Goal: Transaction & Acquisition: Purchase product/service

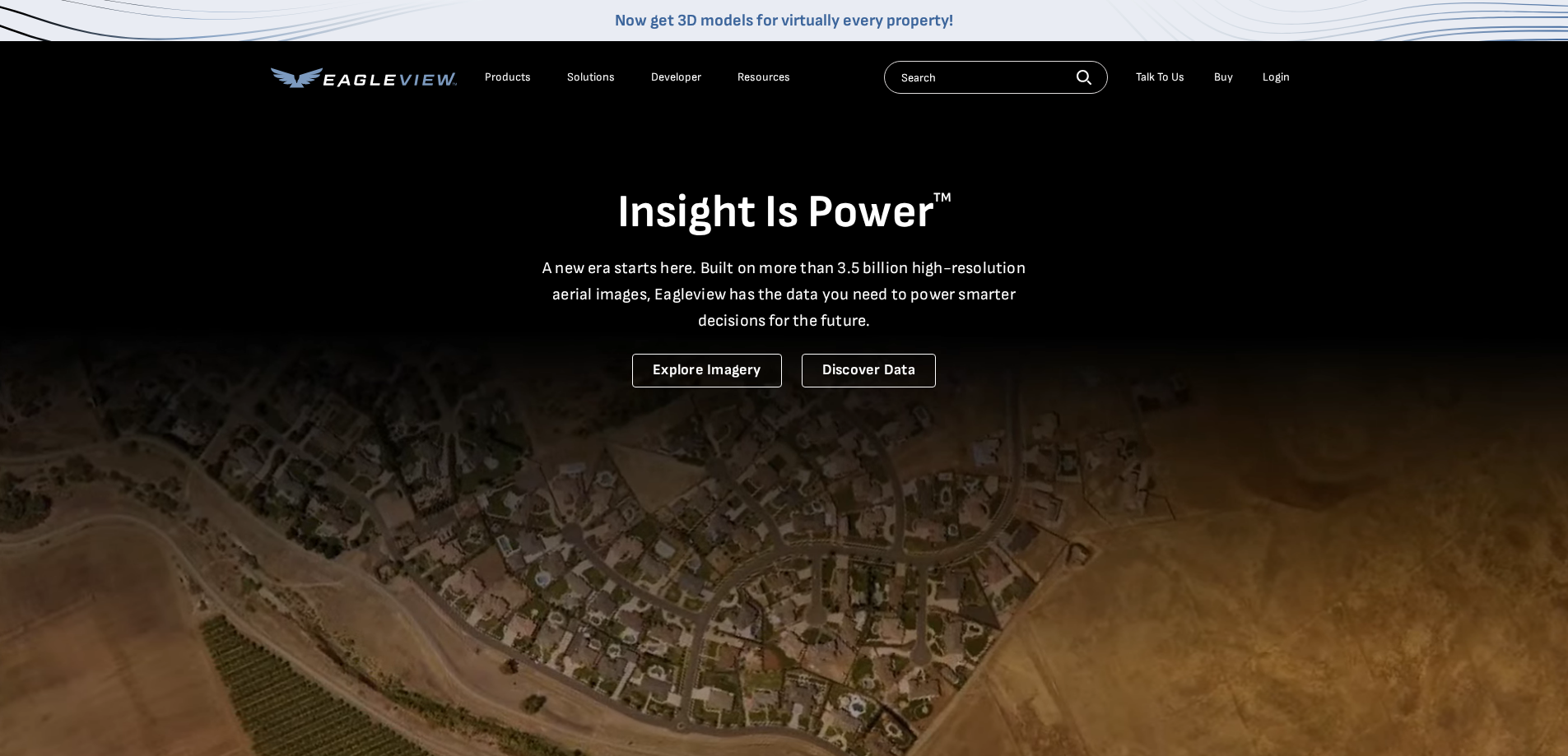
click at [1283, 81] on div "Login" at bounding box center [1275, 77] width 27 height 15
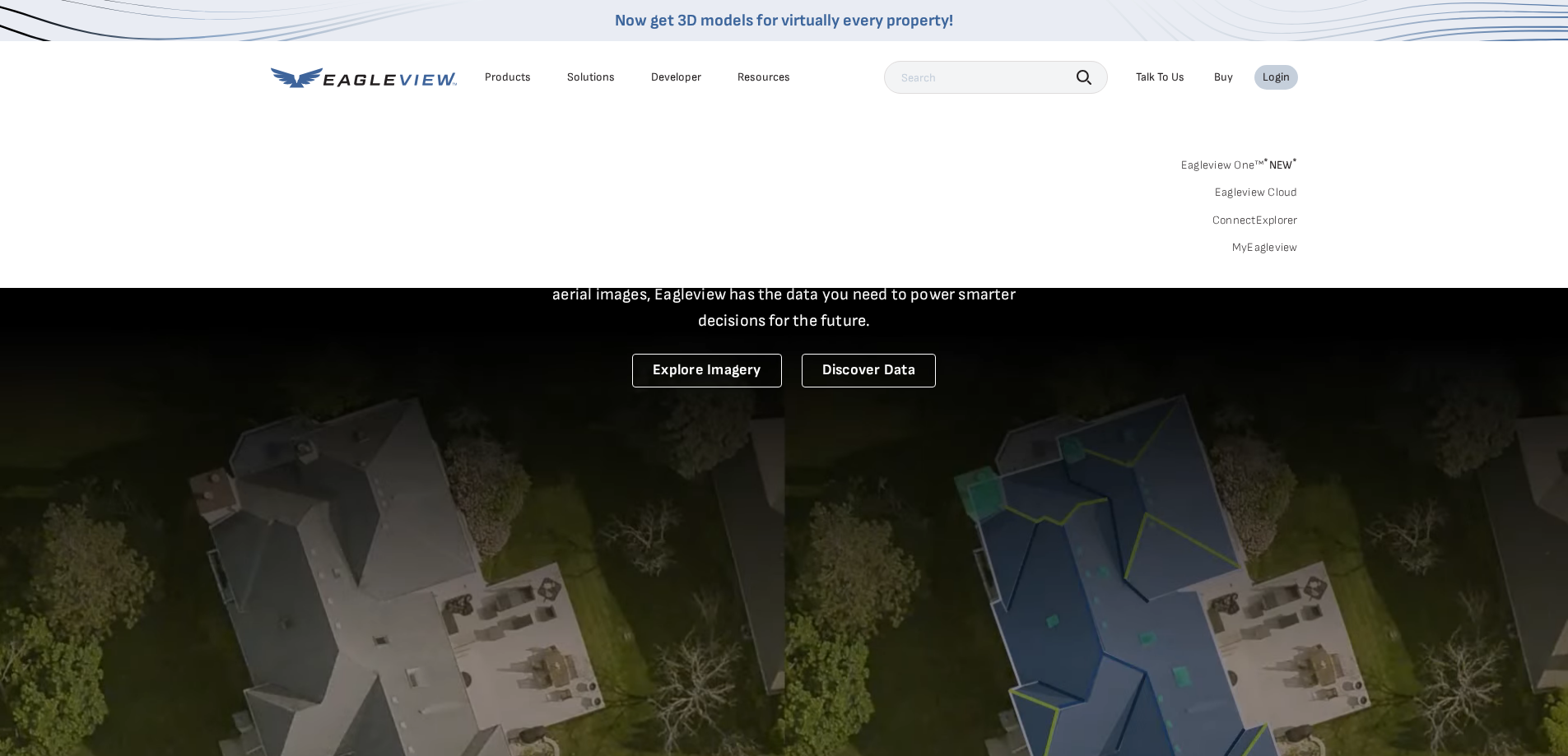
click at [1271, 249] on link "MyEagleview" at bounding box center [1265, 247] width 66 height 15
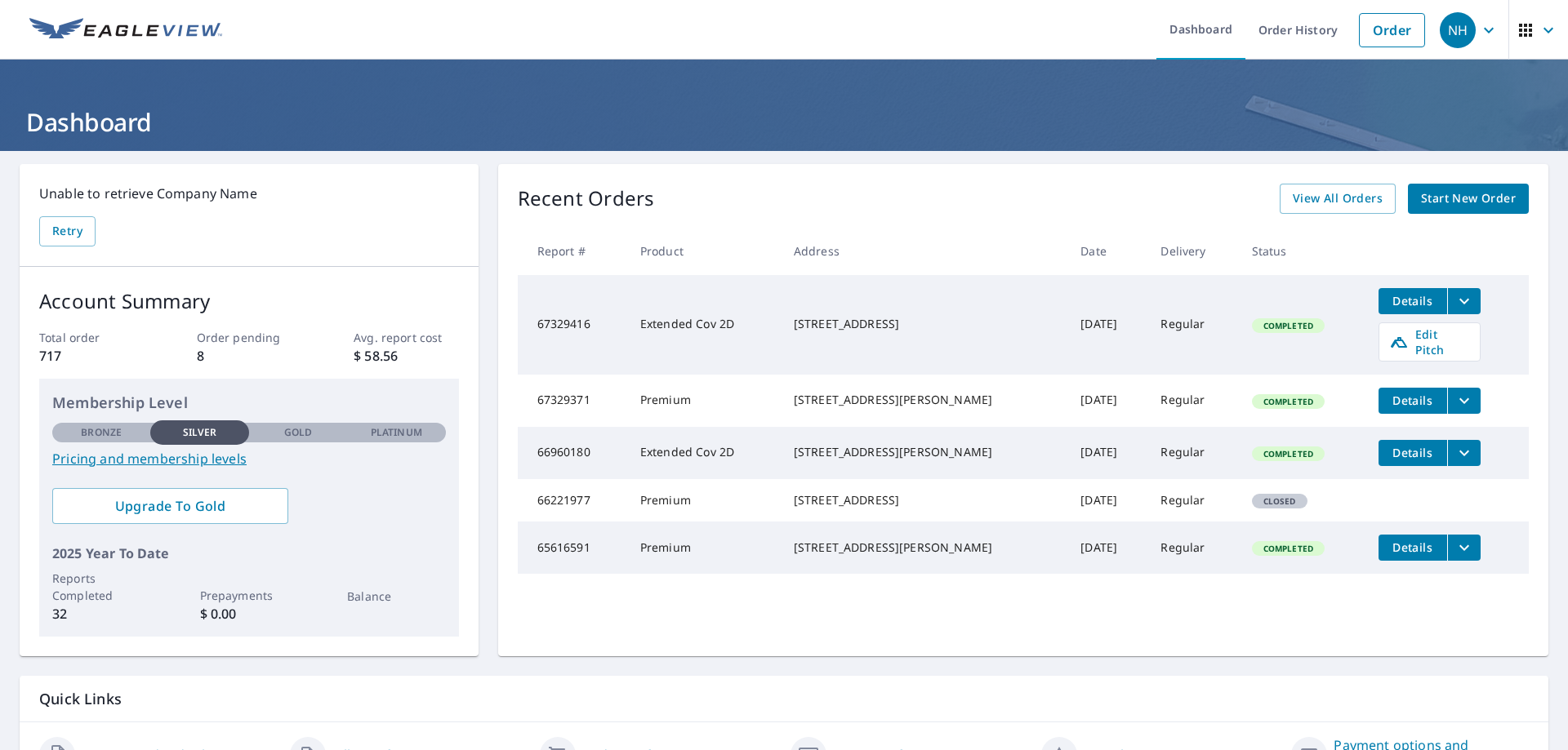
click at [1454, 196] on span "Start New Order" at bounding box center [1468, 198] width 95 height 21
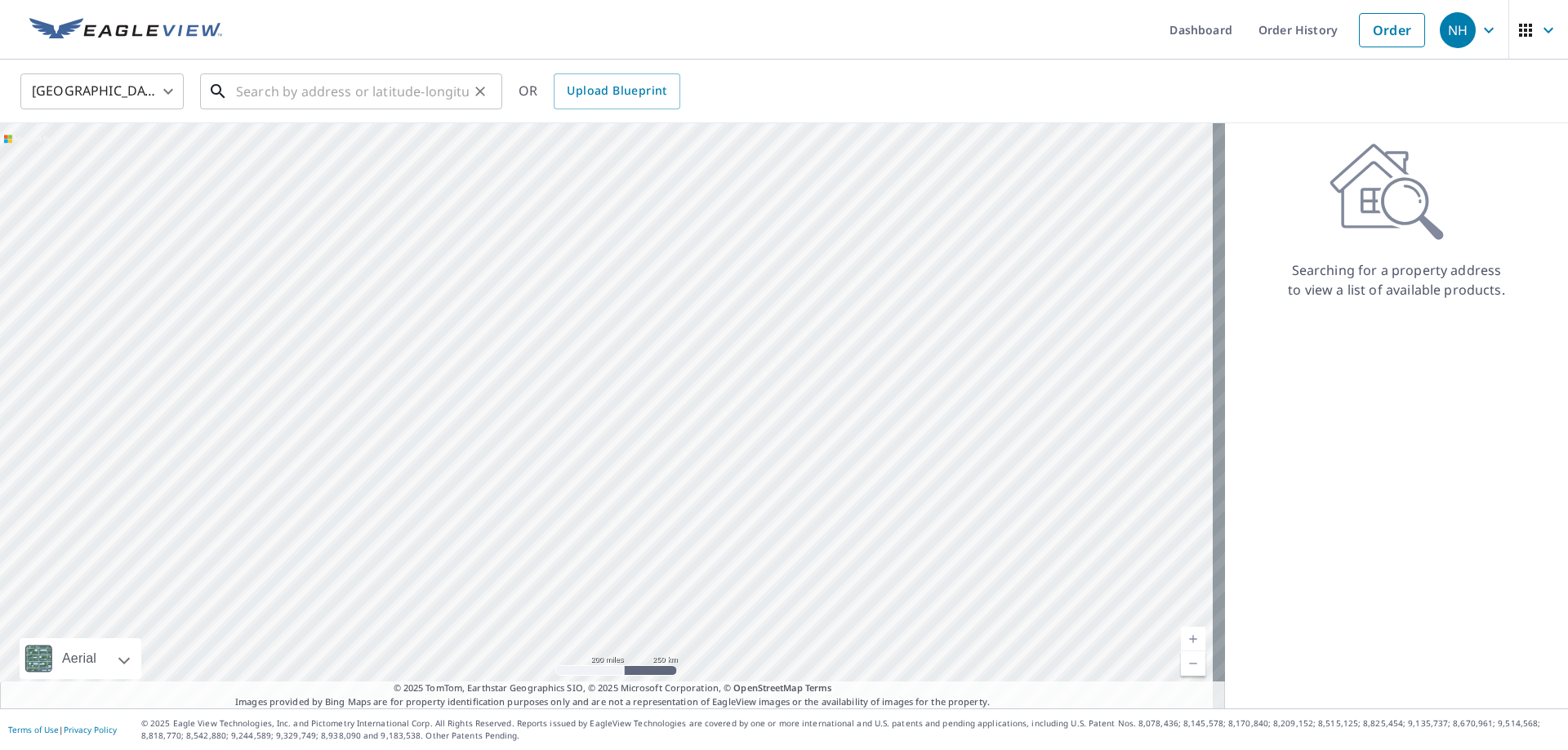
click at [358, 95] on input "text" at bounding box center [352, 91] width 232 height 46
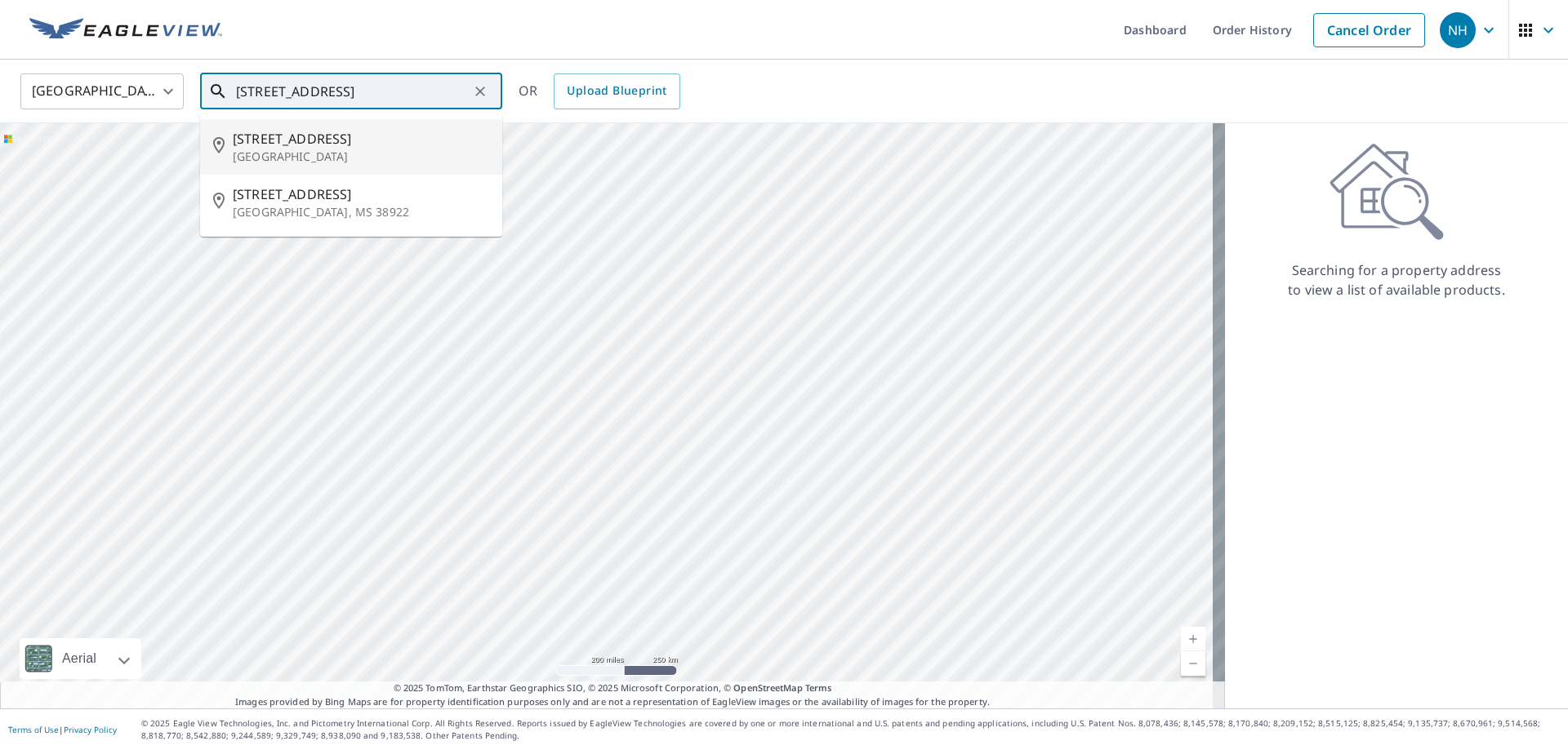
click at [344, 142] on span "64 Scenic Ridge Rd" at bounding box center [360, 139] width 256 height 20
type input "64 Scenic Ridge Rd New Paltz, NY 12561"
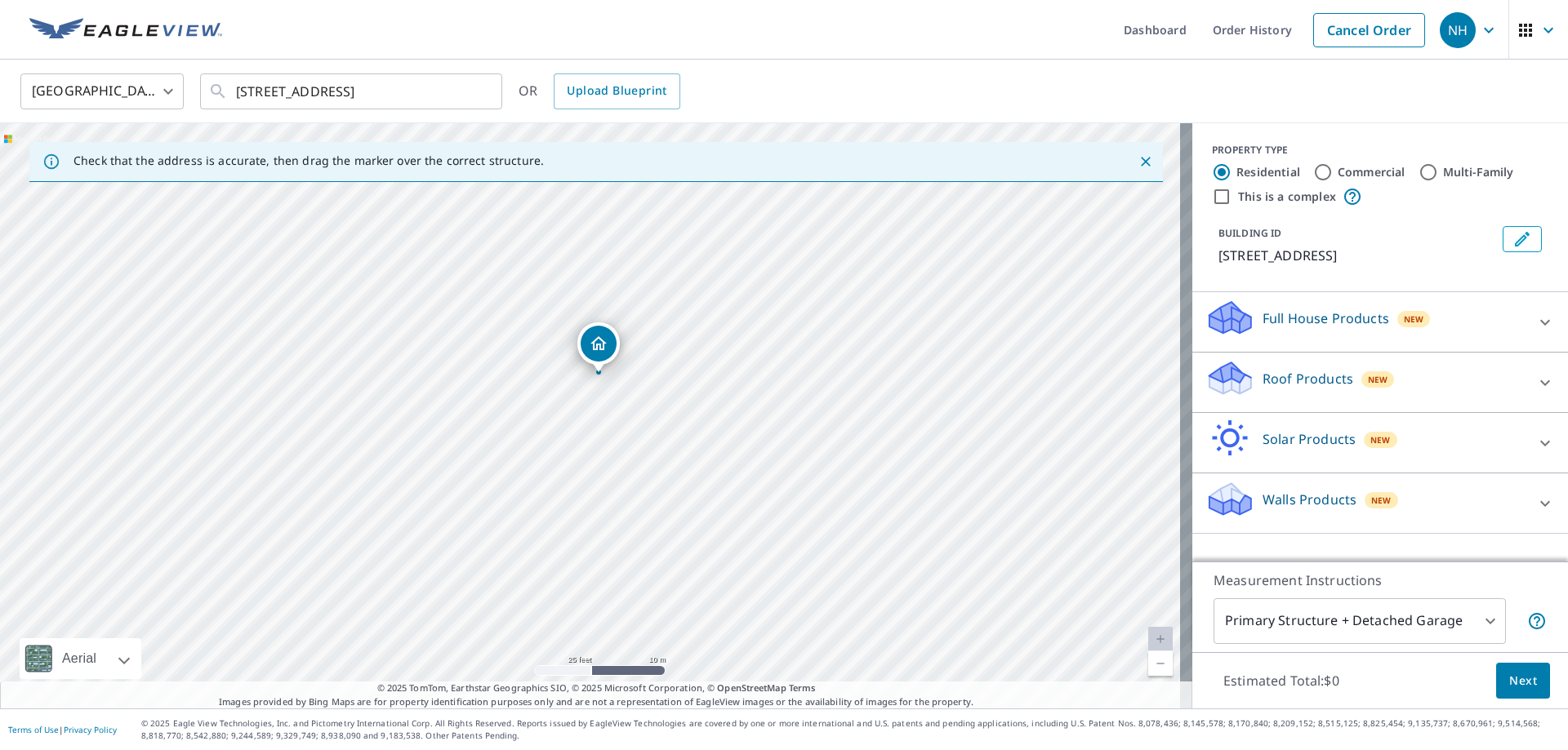
click at [1536, 316] on icon at bounding box center [1545, 323] width 20 height 20
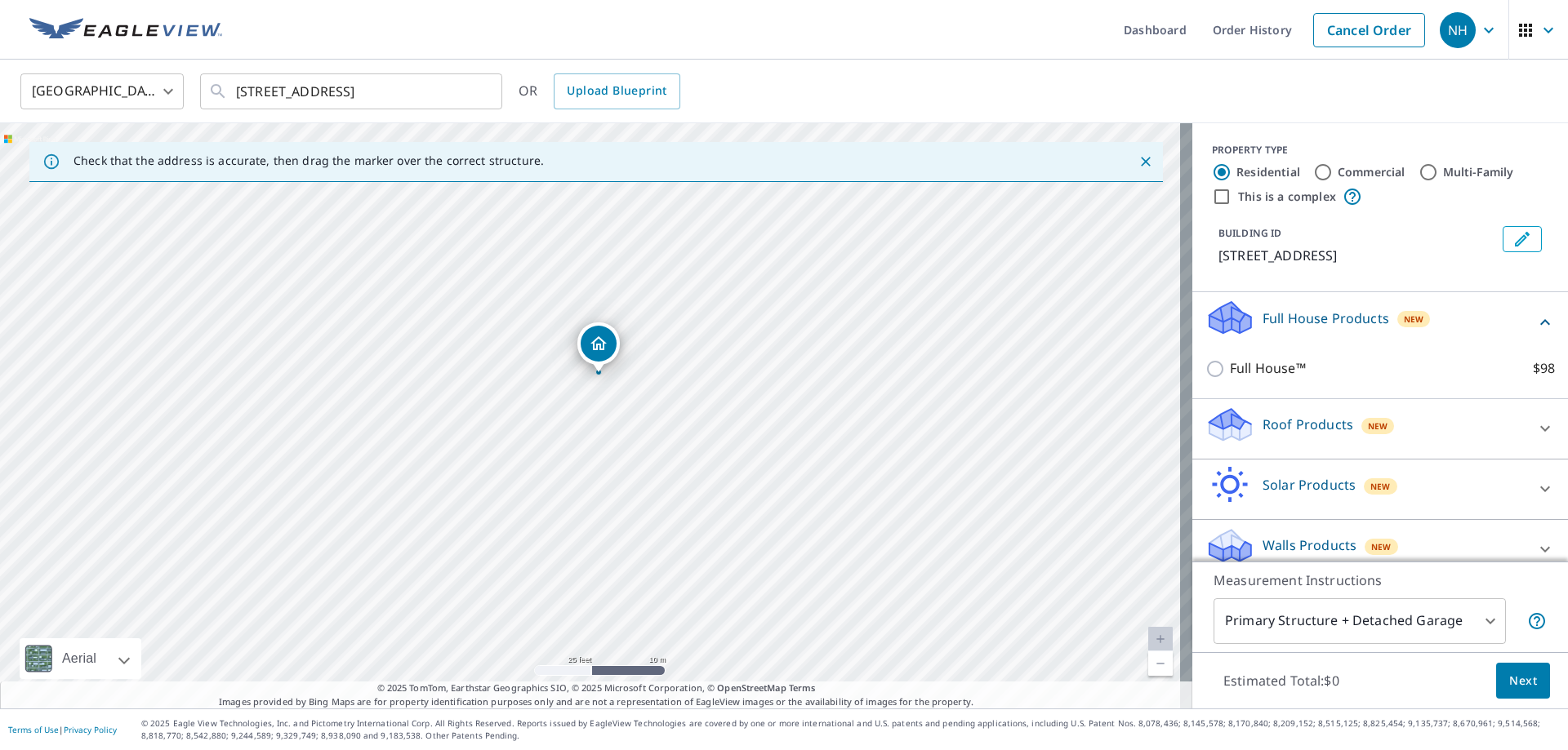
click at [1368, 429] on span "New" at bounding box center [1378, 425] width 21 height 13
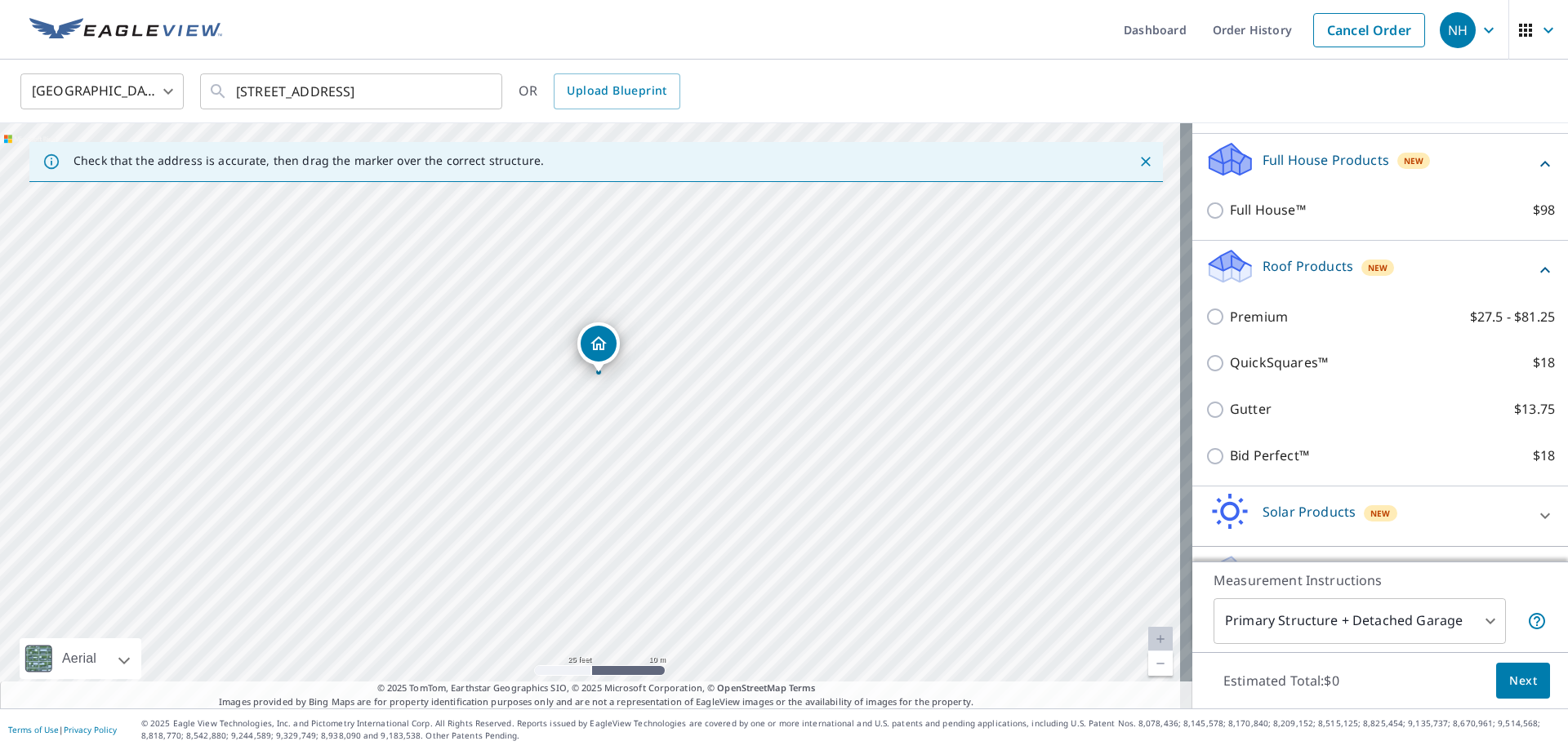
scroll to position [164, 0]
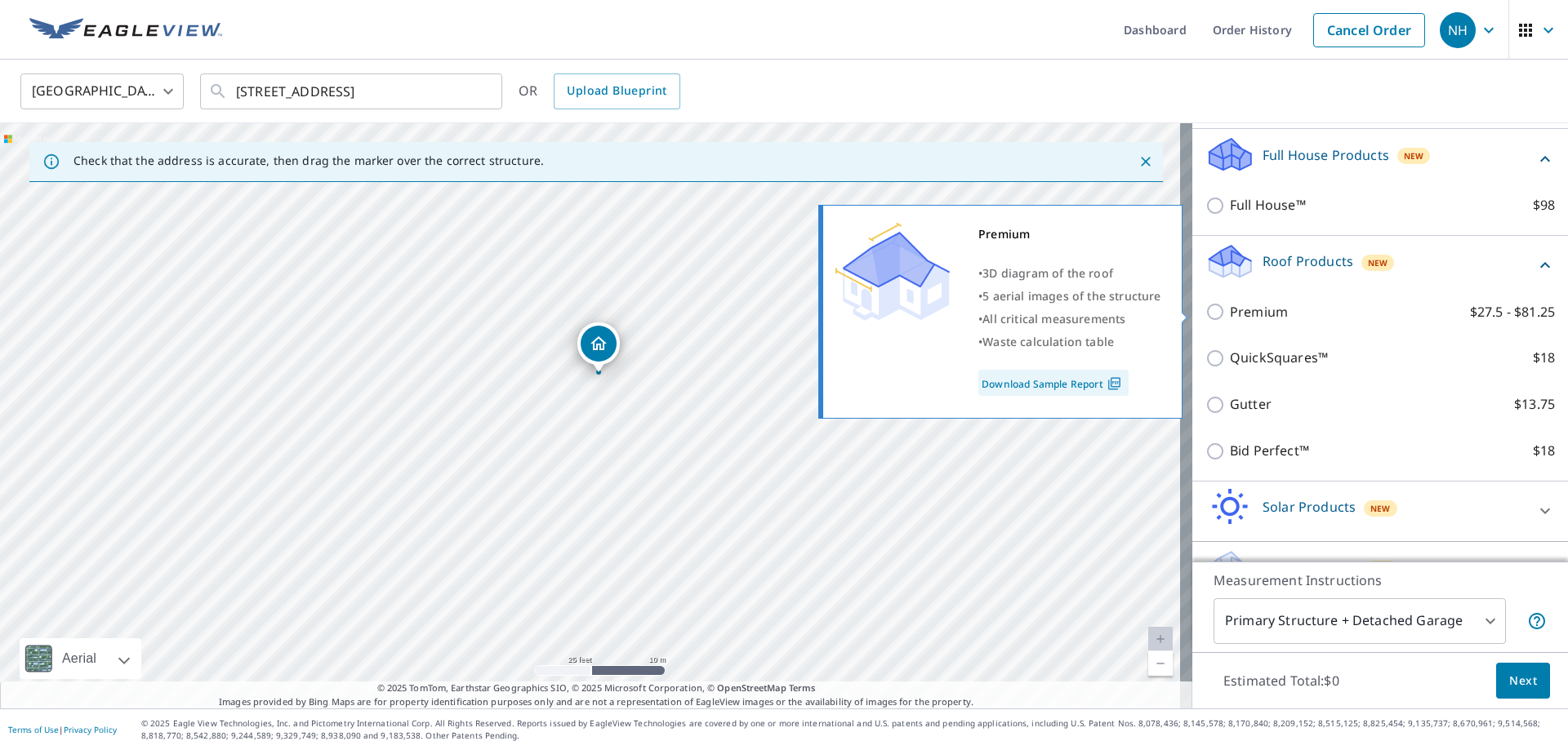
click at [1205, 315] on input "Premium $27.5 - $81.25" at bounding box center [1217, 312] width 25 height 20
checkbox input "true"
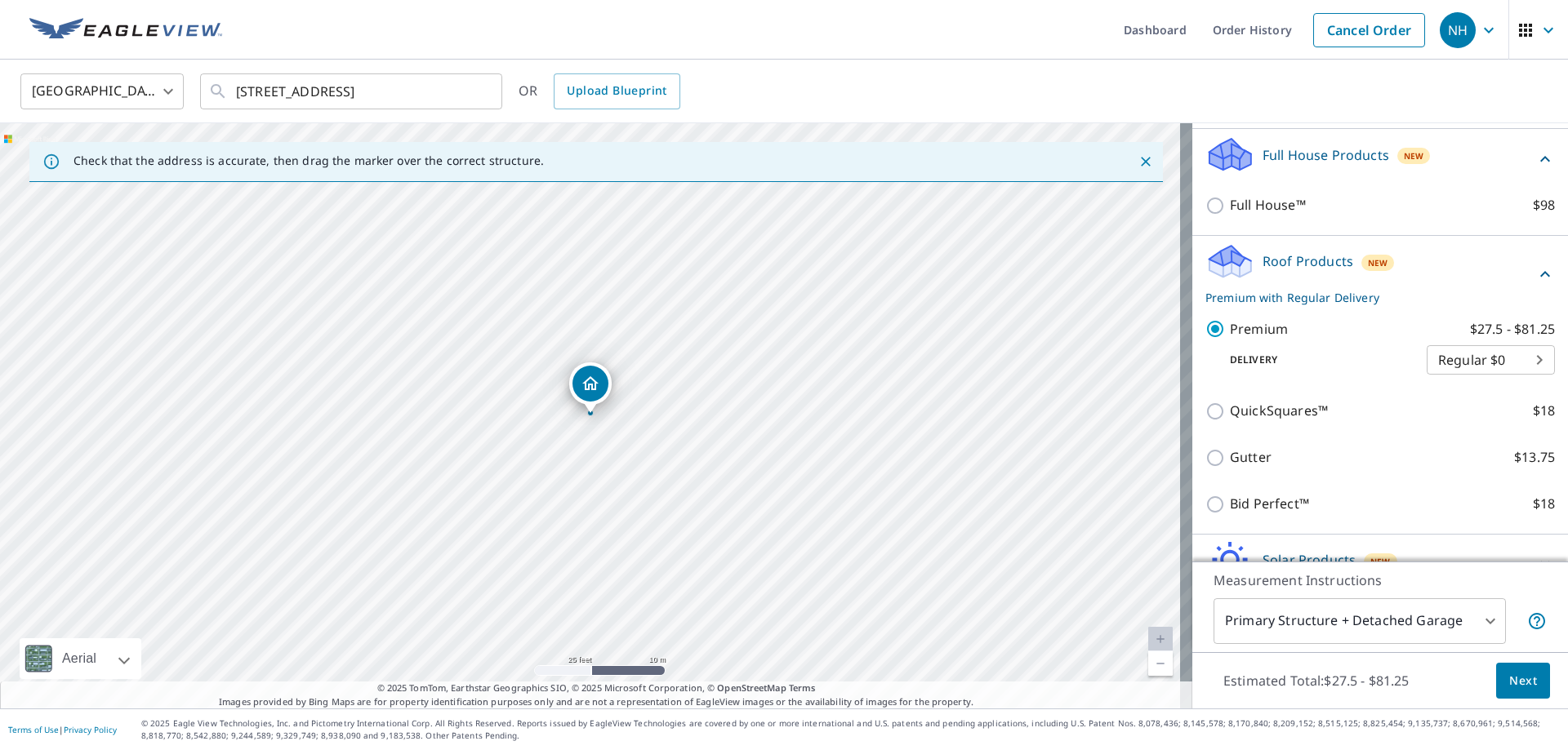
click at [1439, 621] on body "NH NH Dashboard Order History Cancel Order NH United States US ​ 64 Scenic Ridg…" at bounding box center [784, 375] width 1568 height 750
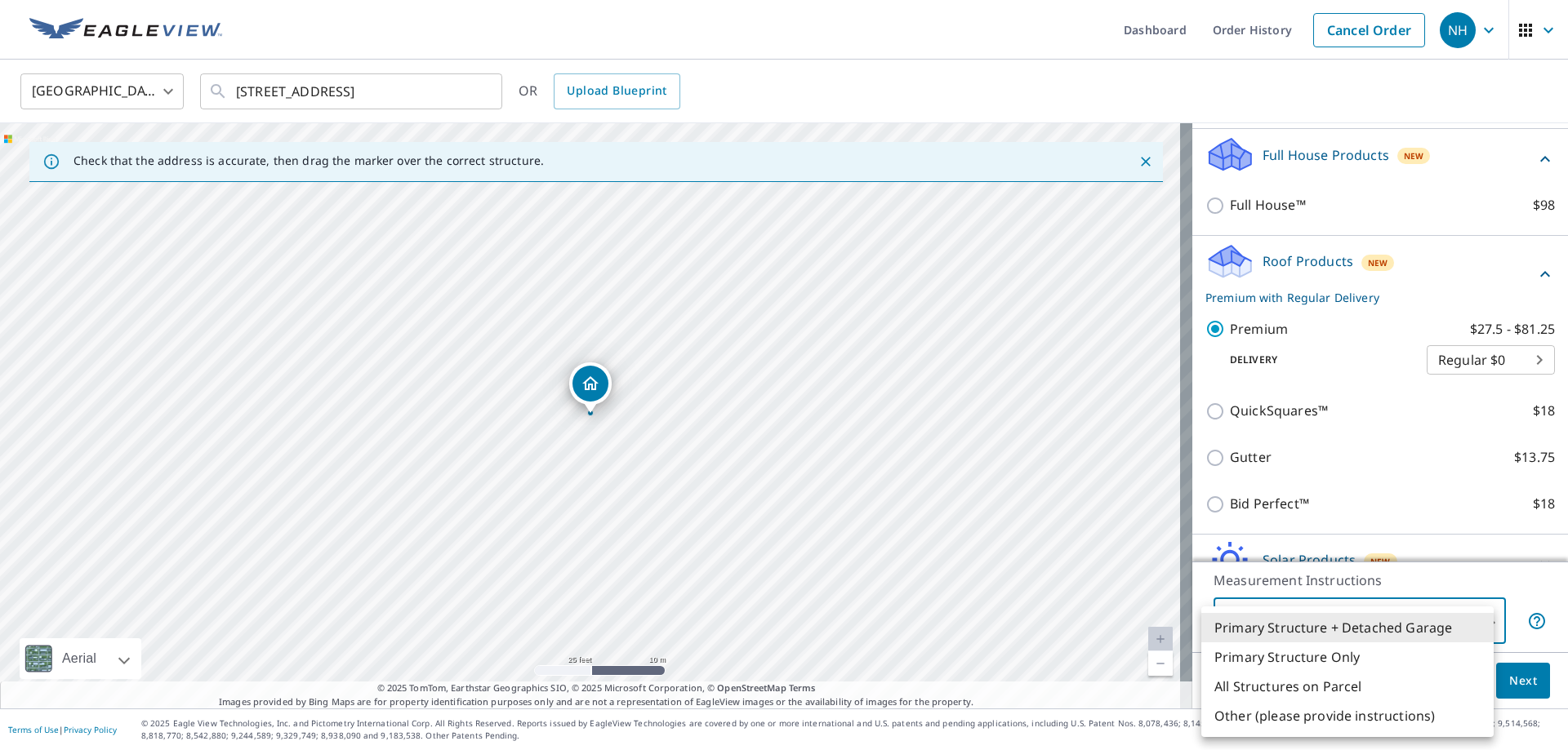
click at [1355, 690] on li "All Structures on Parcel" at bounding box center [1347, 686] width 292 height 29
type input "3"
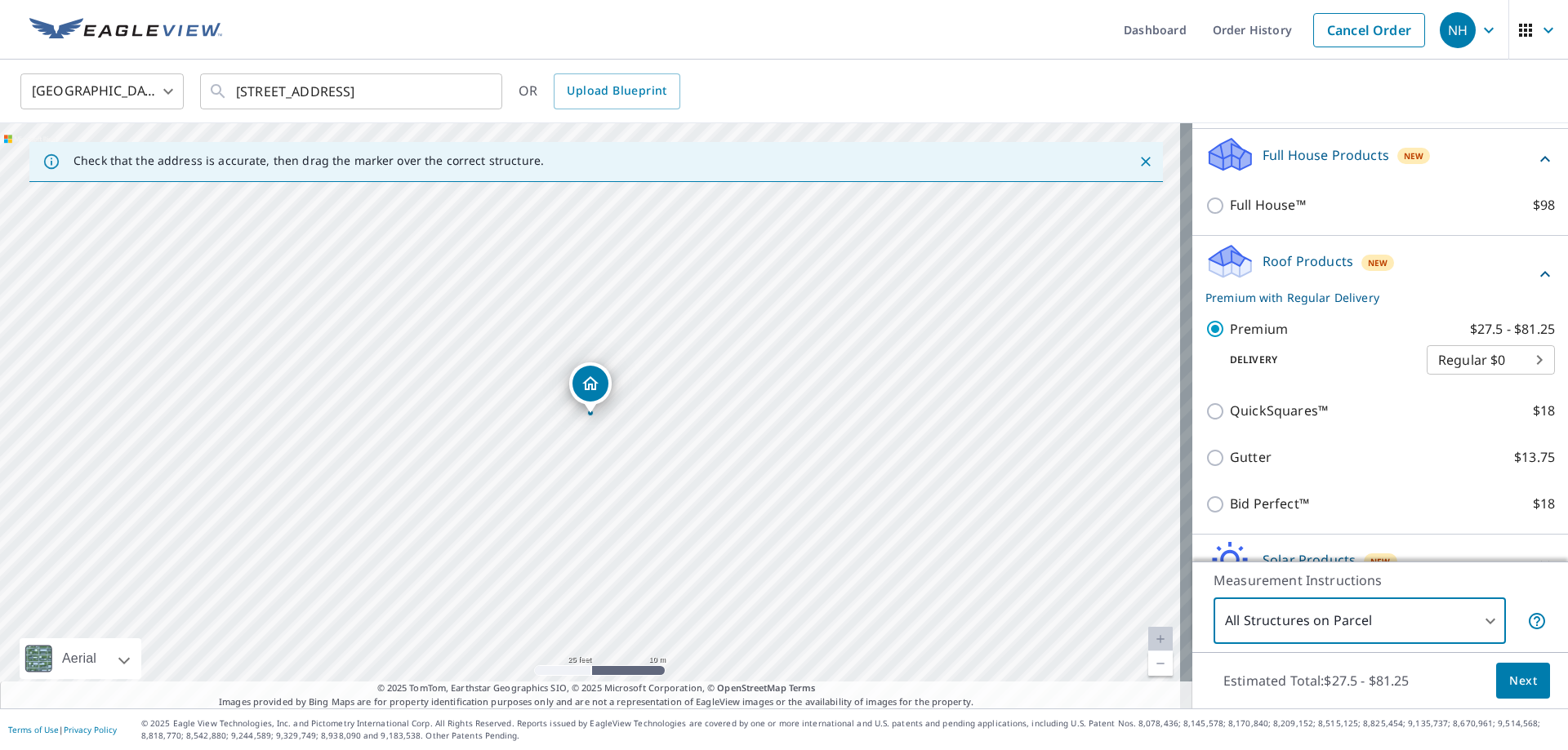
click at [1528, 677] on button "Next" at bounding box center [1523, 680] width 54 height 36
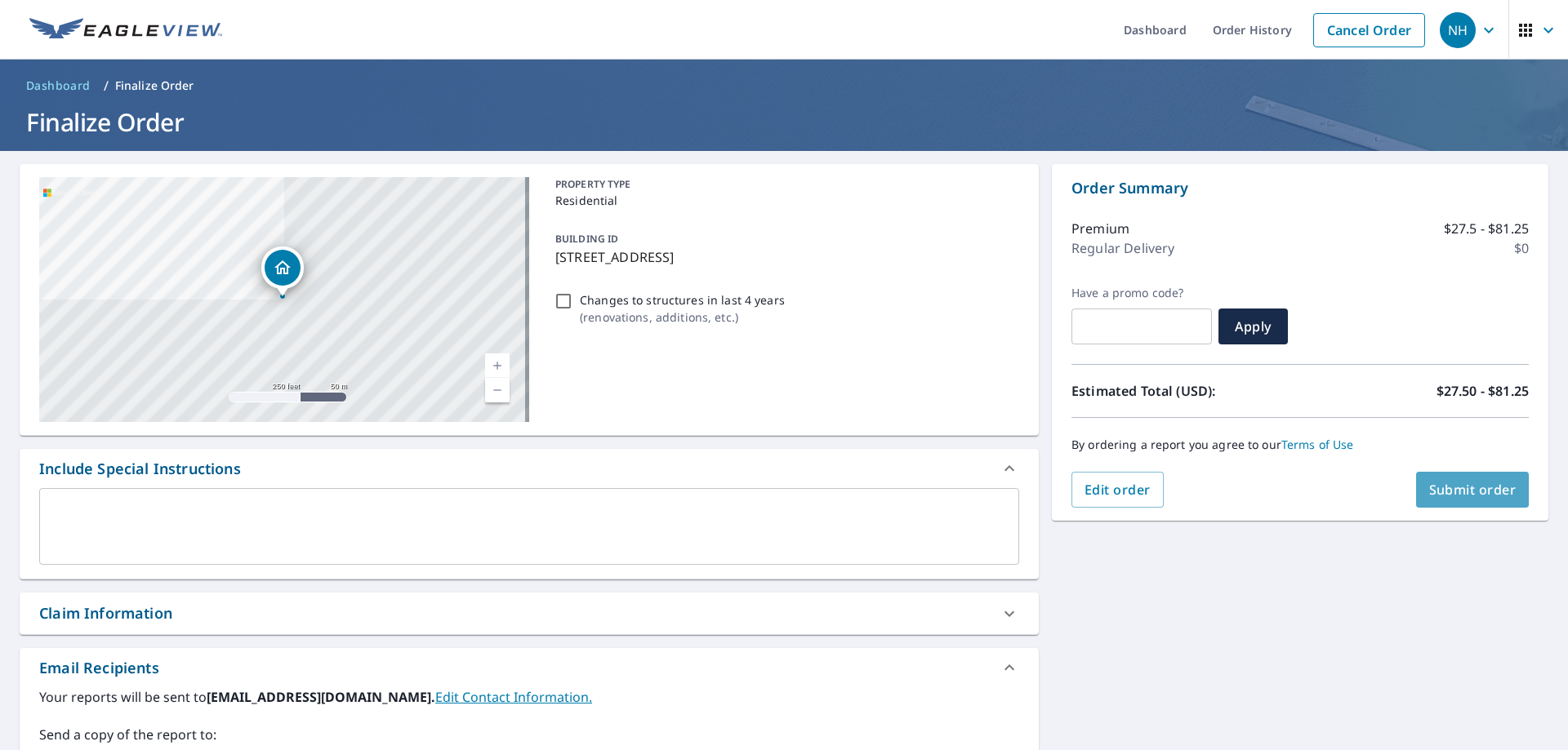
click at [1442, 486] on span "Submit order" at bounding box center [1472, 489] width 87 height 18
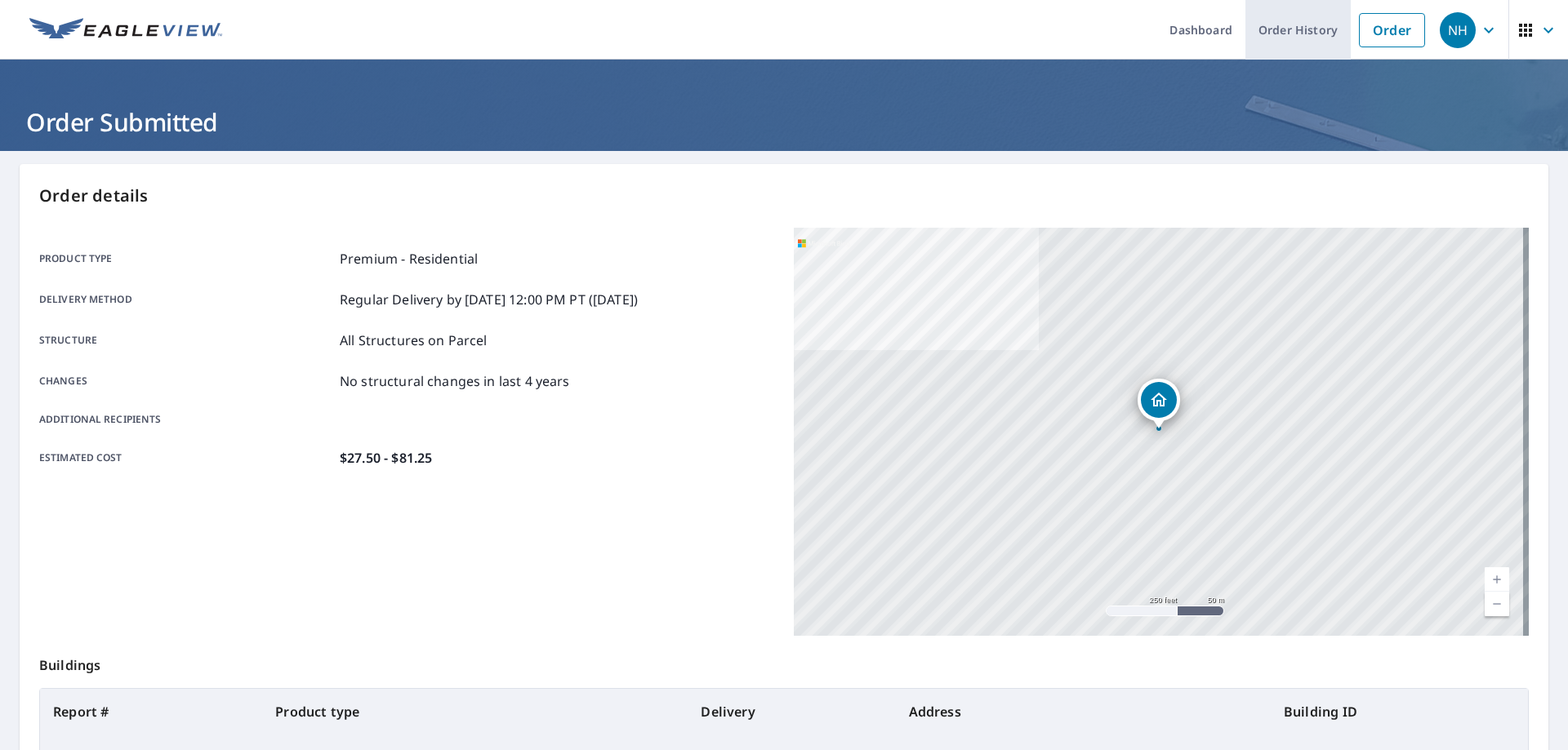
click at [1272, 32] on link "Order History" at bounding box center [1297, 29] width 105 height 60
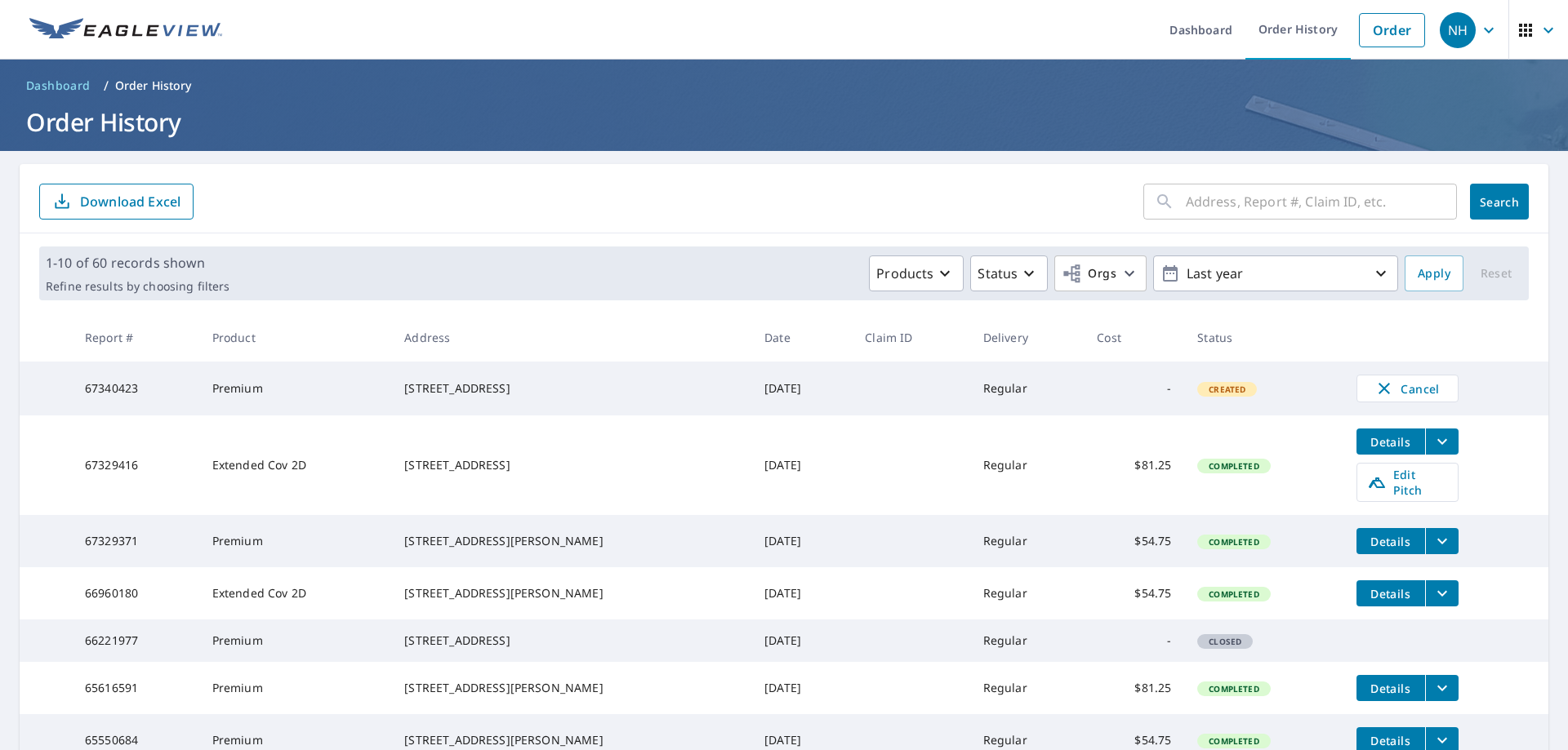
click at [1539, 31] on icon "button" at bounding box center [1548, 30] width 20 height 20
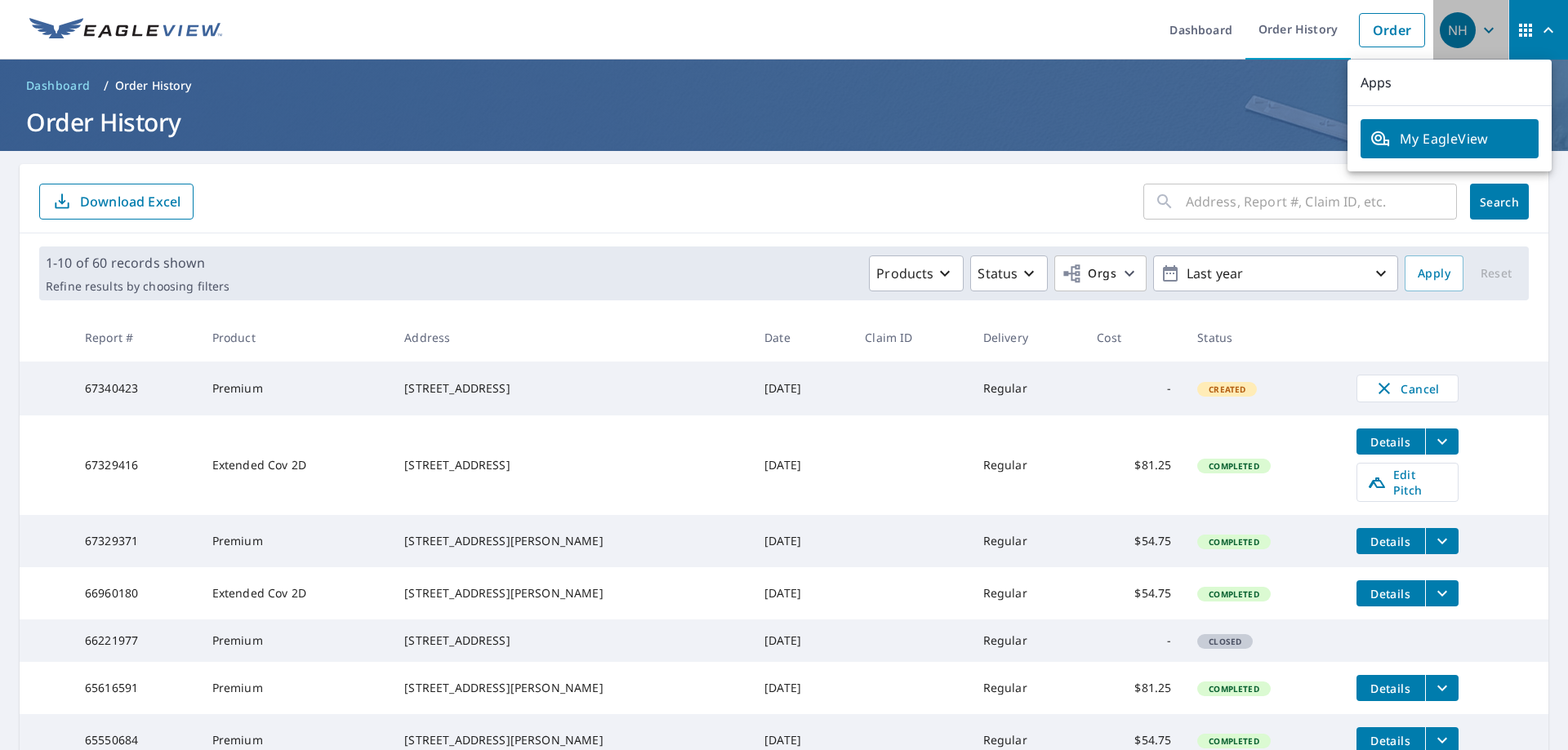
click at [1479, 26] on icon "button" at bounding box center [1489, 30] width 20 height 20
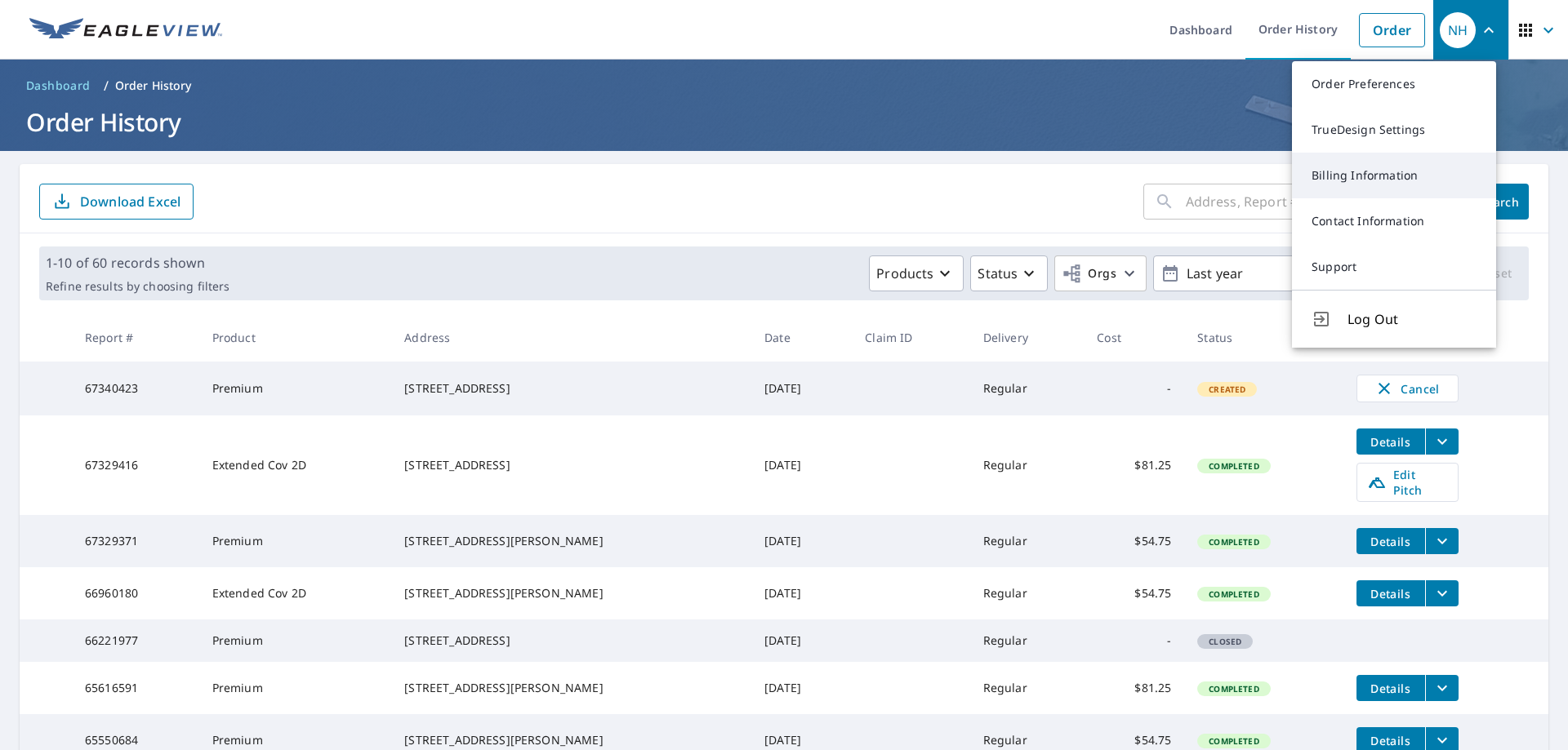
click at [1374, 186] on link "Billing Information" at bounding box center [1393, 175] width 204 height 46
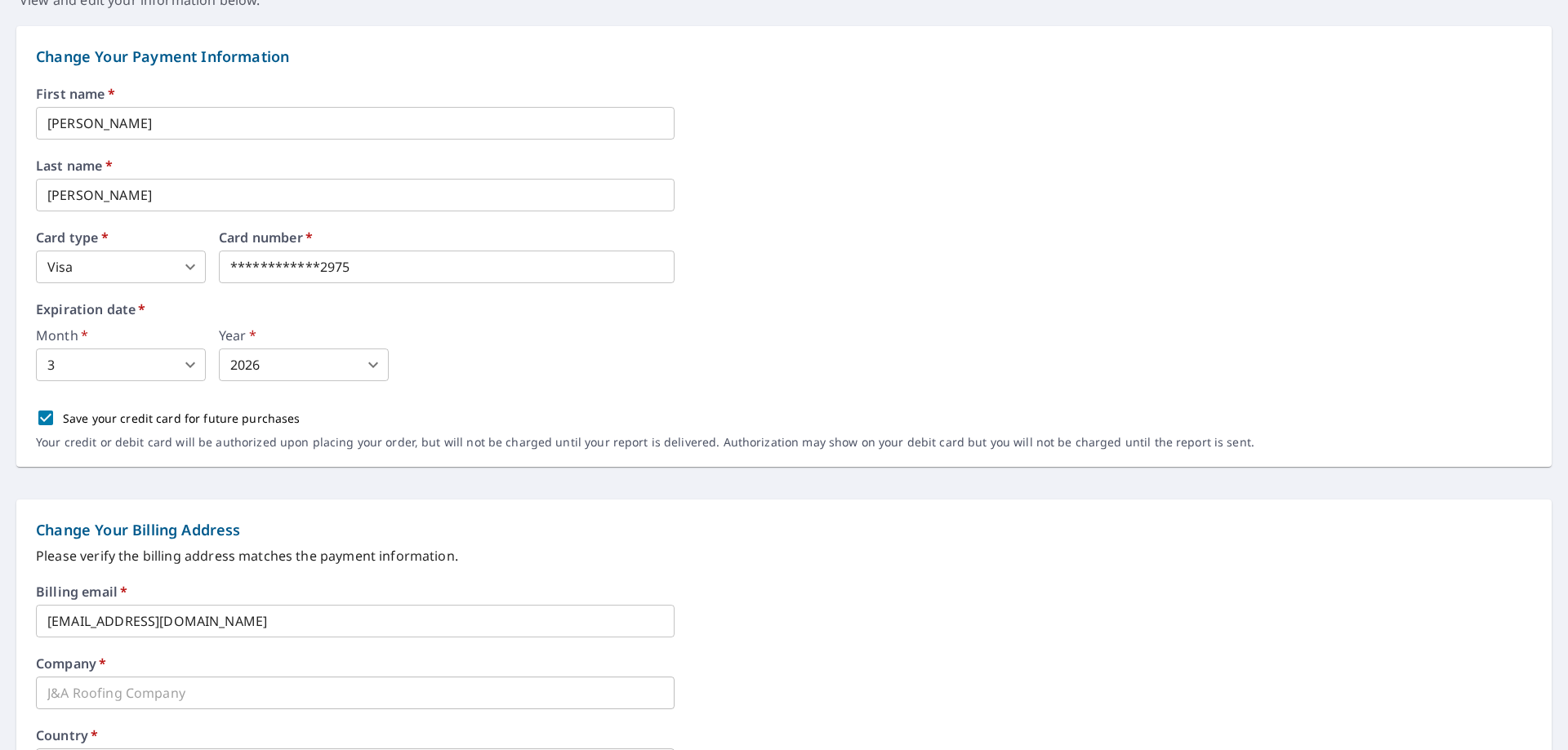
scroll to position [81, 0]
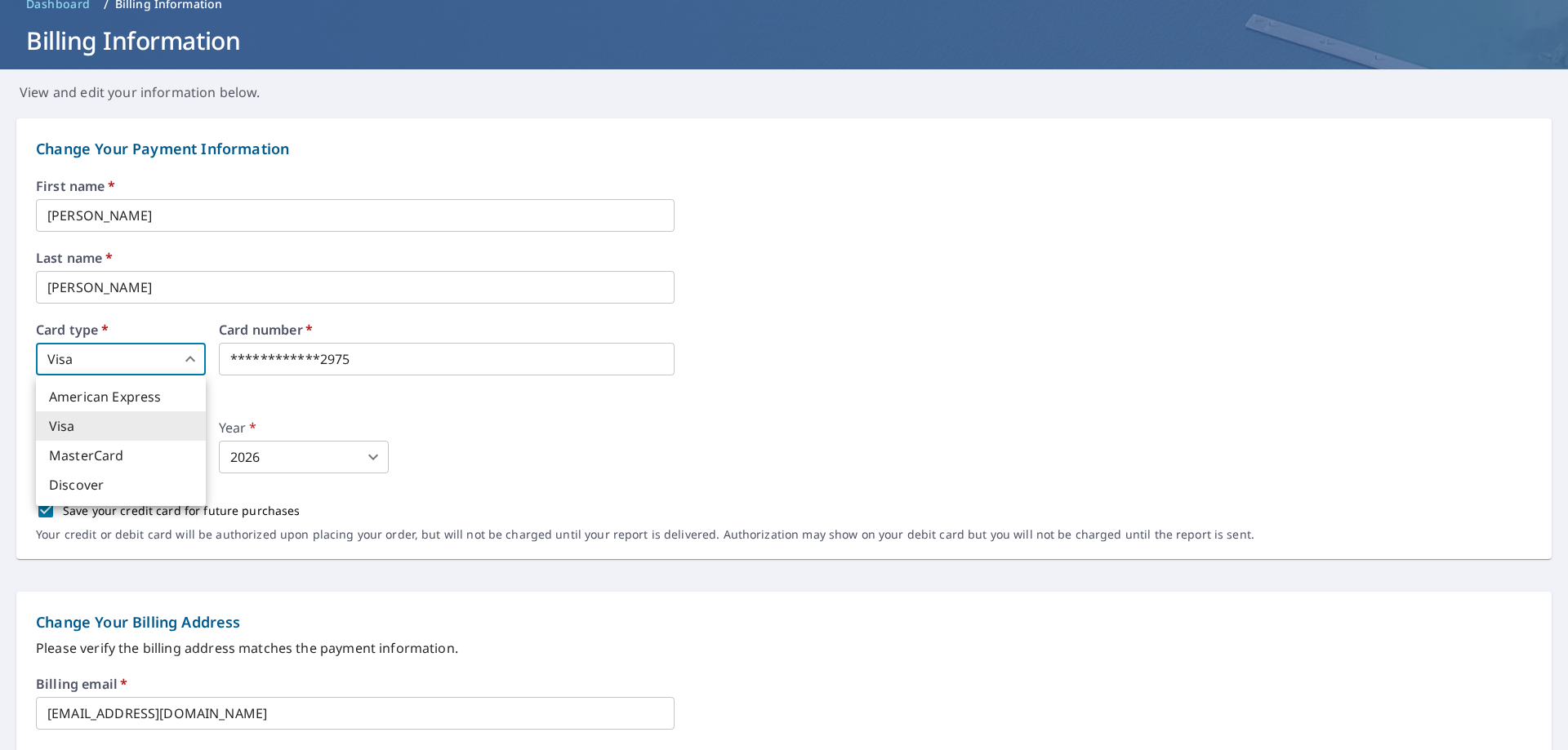
click at [139, 357] on body "**********" at bounding box center [784, 375] width 1568 height 750
click at [488, 435] on div at bounding box center [784, 375] width 1568 height 750
click at [126, 353] on body "**********" at bounding box center [784, 375] width 1568 height 750
click at [117, 447] on li "MasterCard" at bounding box center [121, 456] width 170 height 29
type input "3"
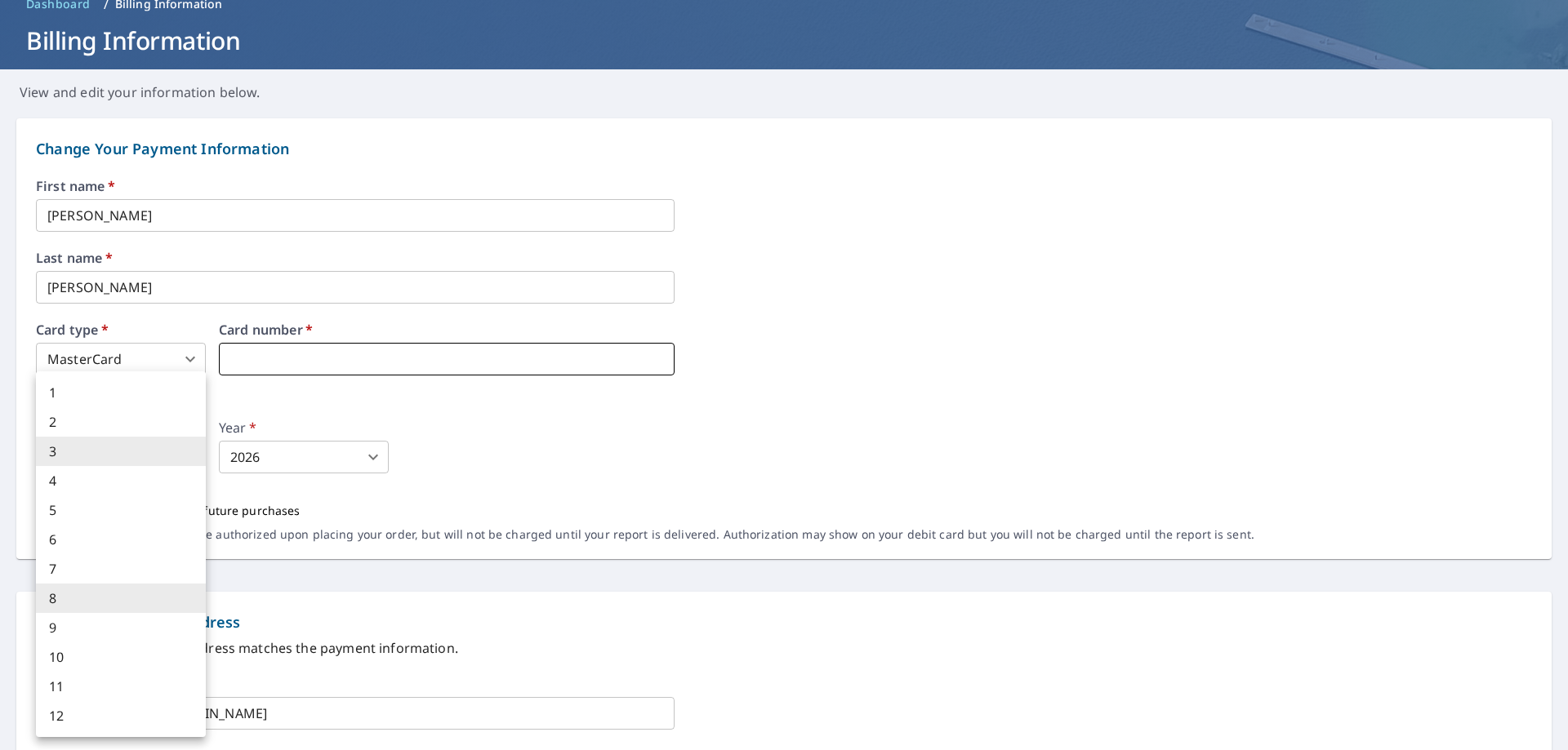
type input "8"
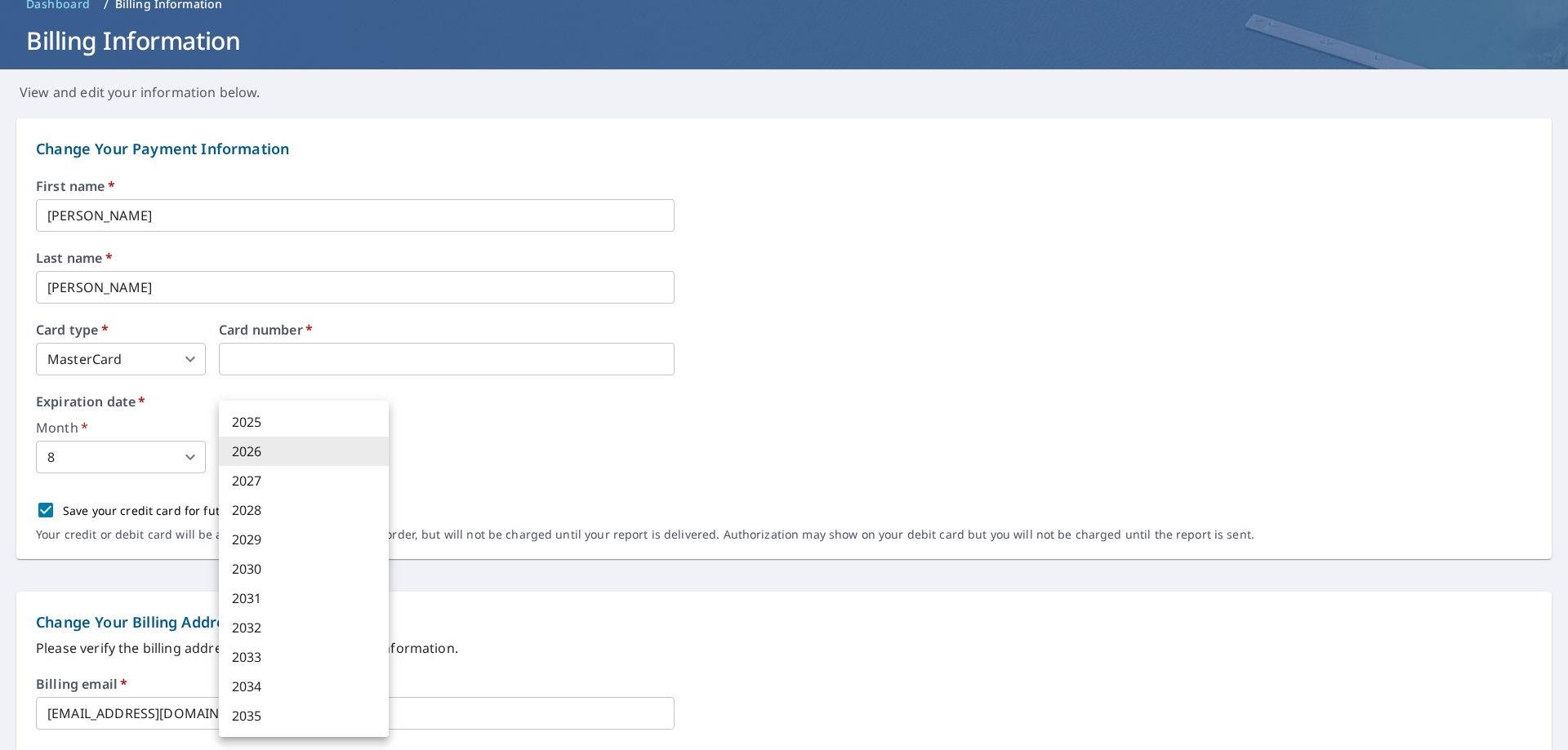
click at [257, 478] on li "2027" at bounding box center [303, 480] width 170 height 29
type input "2027"
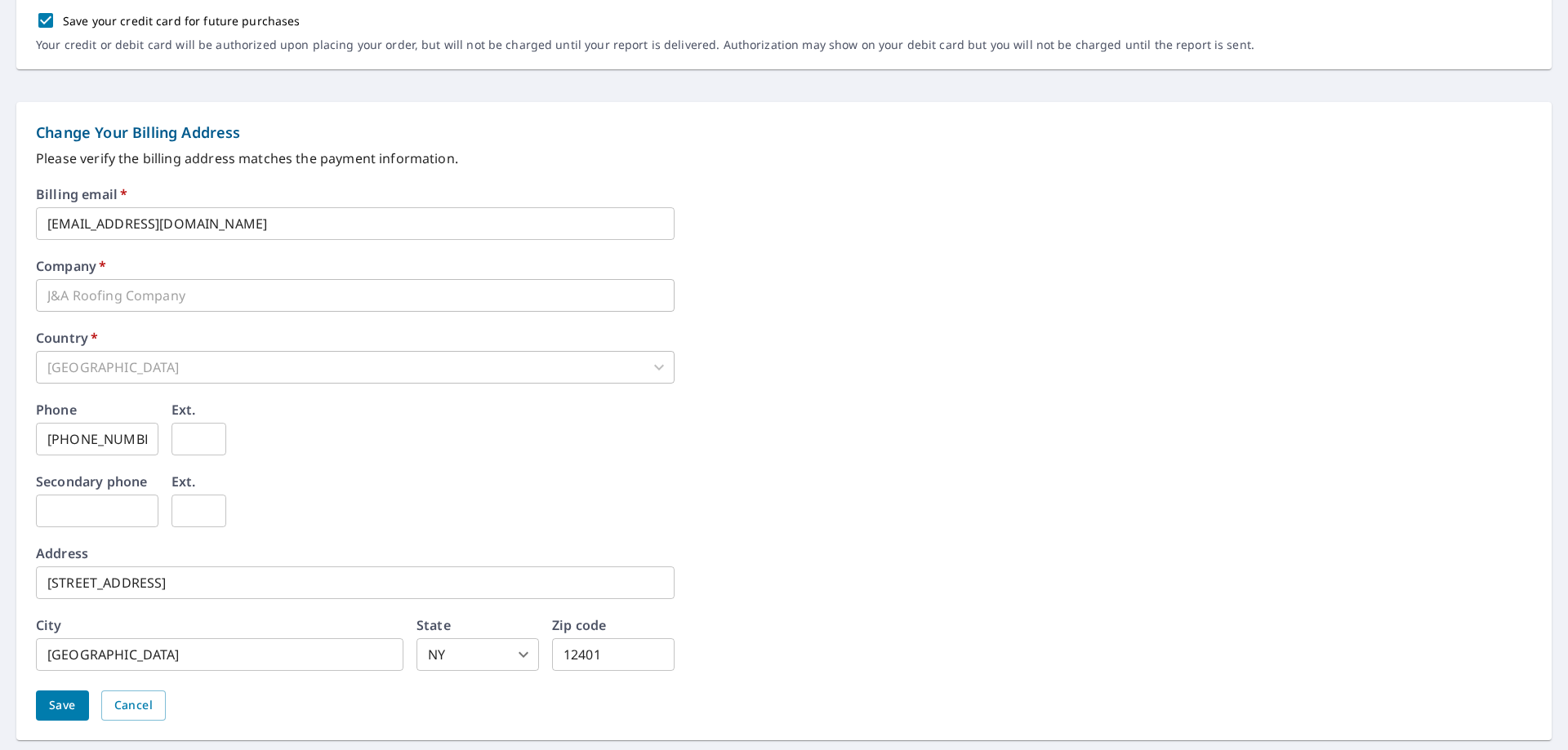
scroll to position [620, 0]
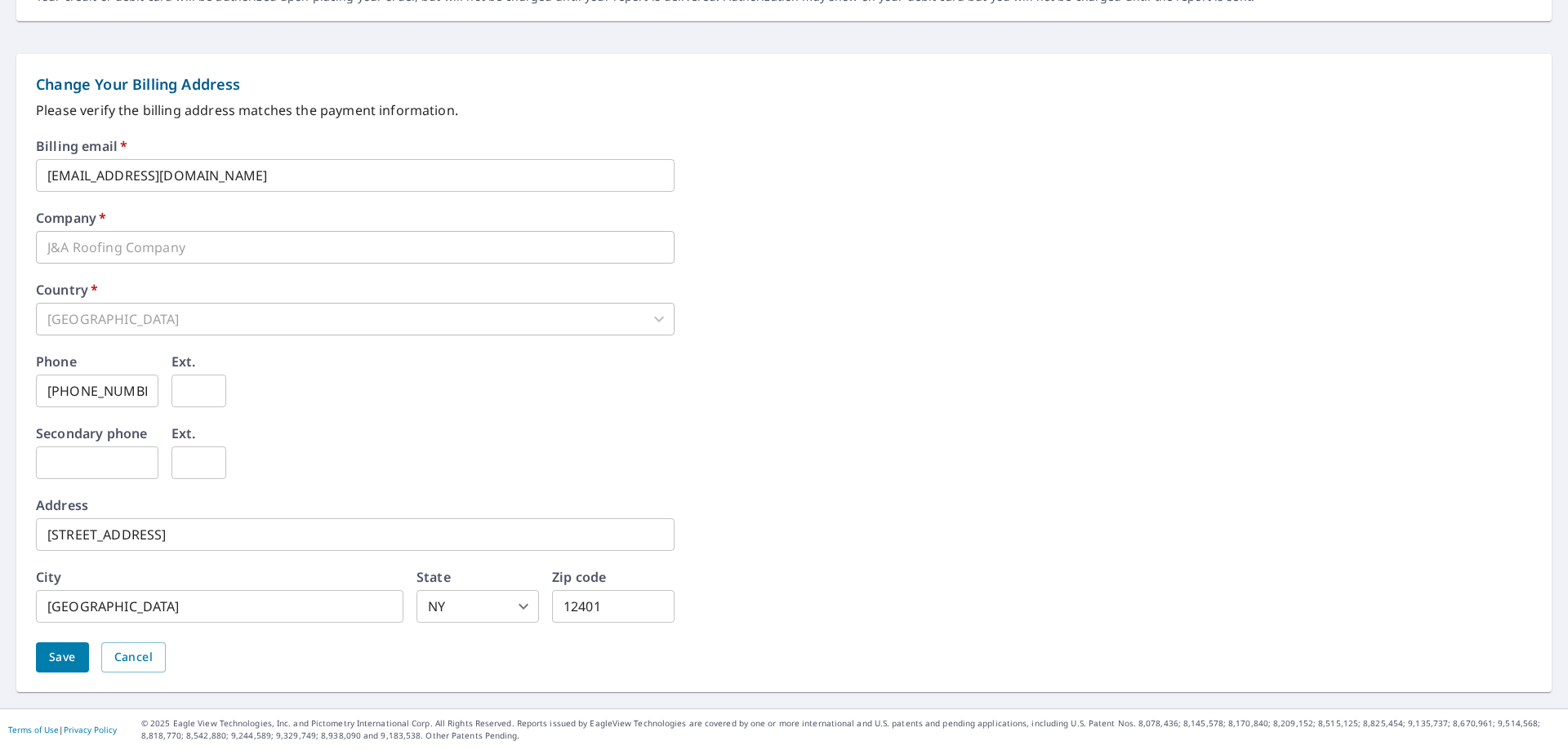
click at [59, 652] on span "Save" at bounding box center [62, 657] width 26 height 21
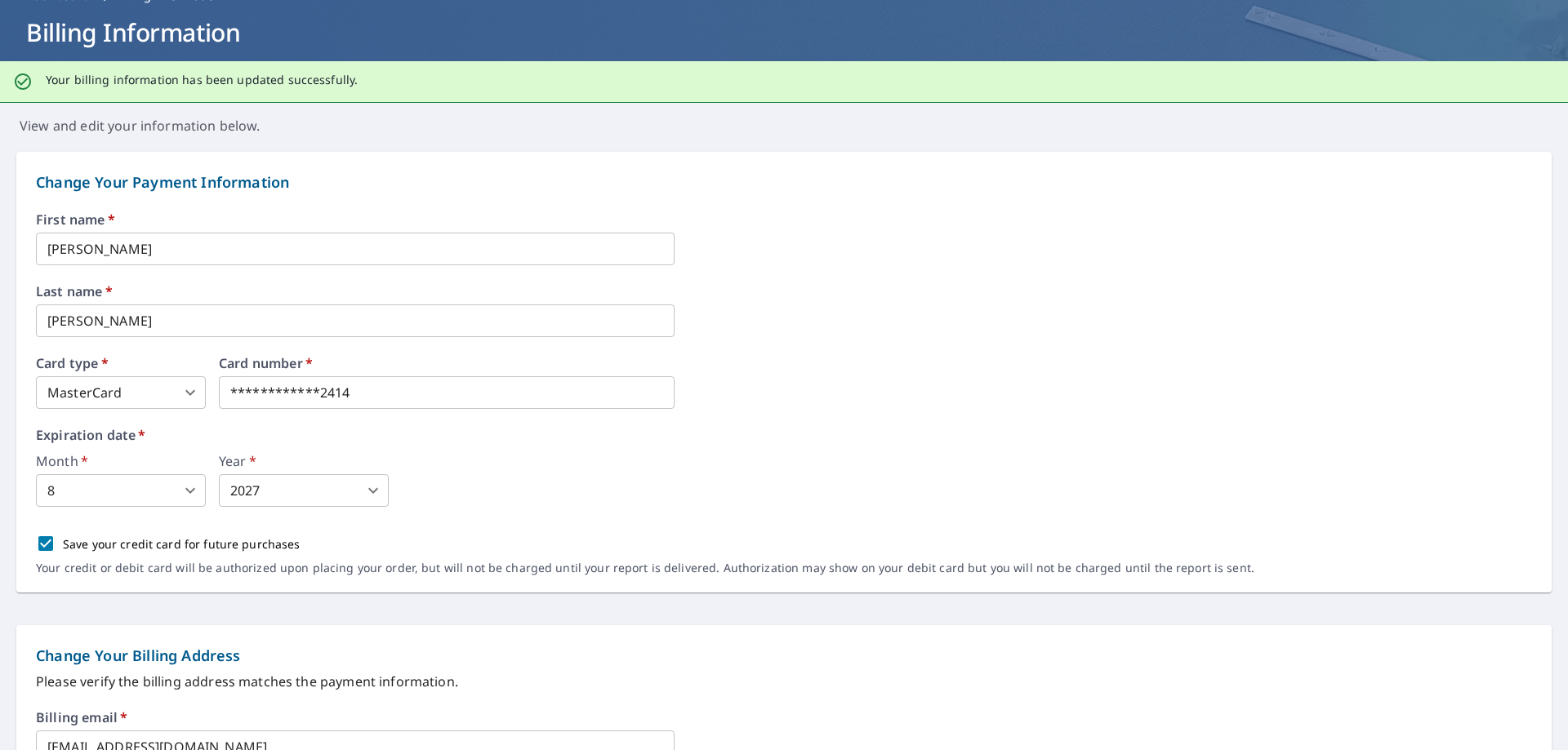
scroll to position [0, 0]
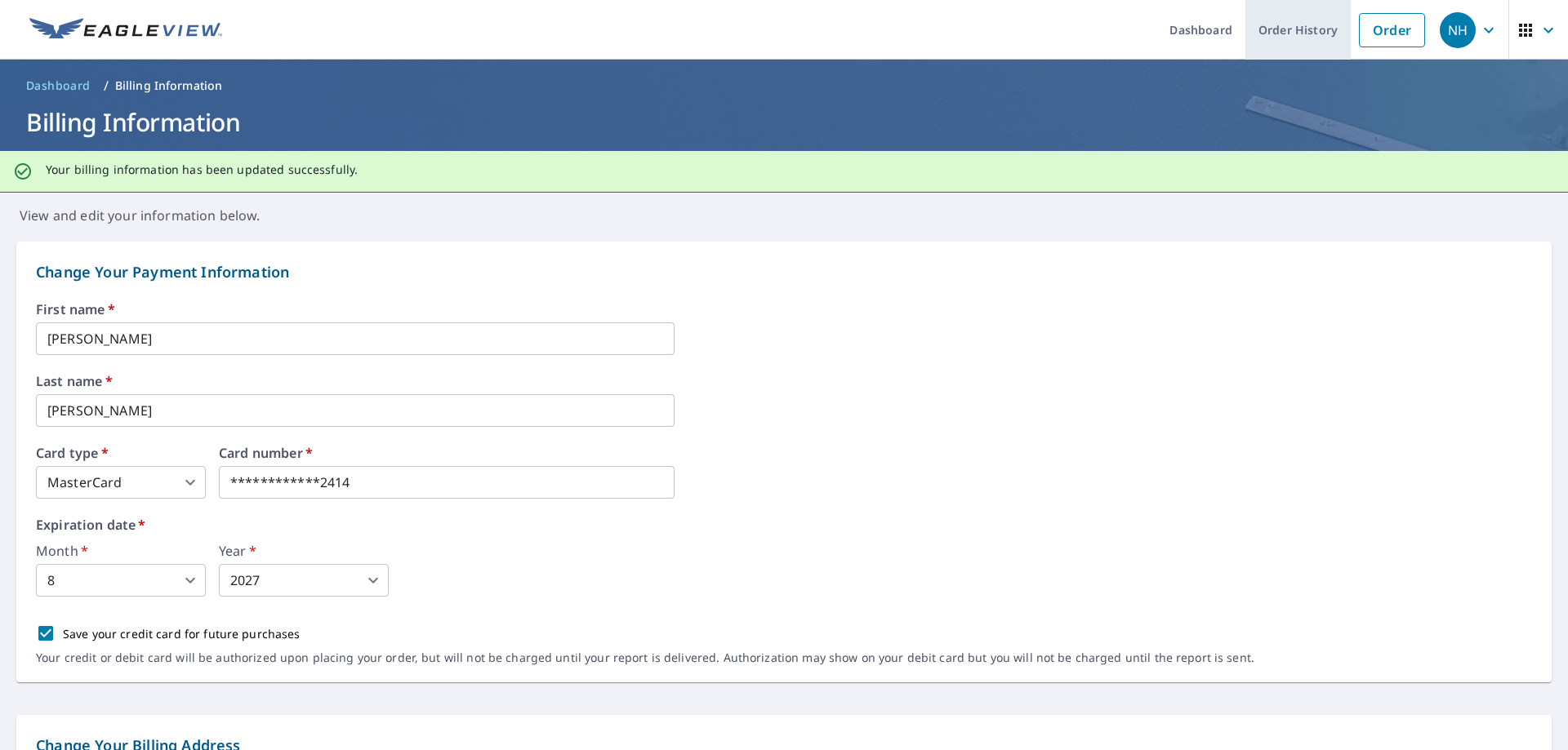
click at [1316, 37] on link "Order History" at bounding box center [1297, 29] width 105 height 60
